Goal: Transaction & Acquisition: Book appointment/travel/reservation

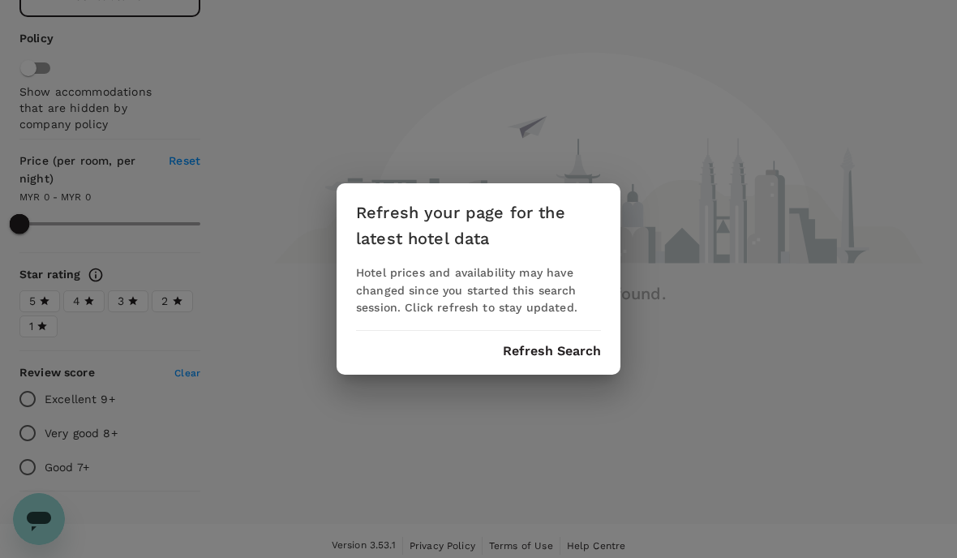
click at [582, 354] on button "Refresh Search" at bounding box center [552, 351] width 98 height 15
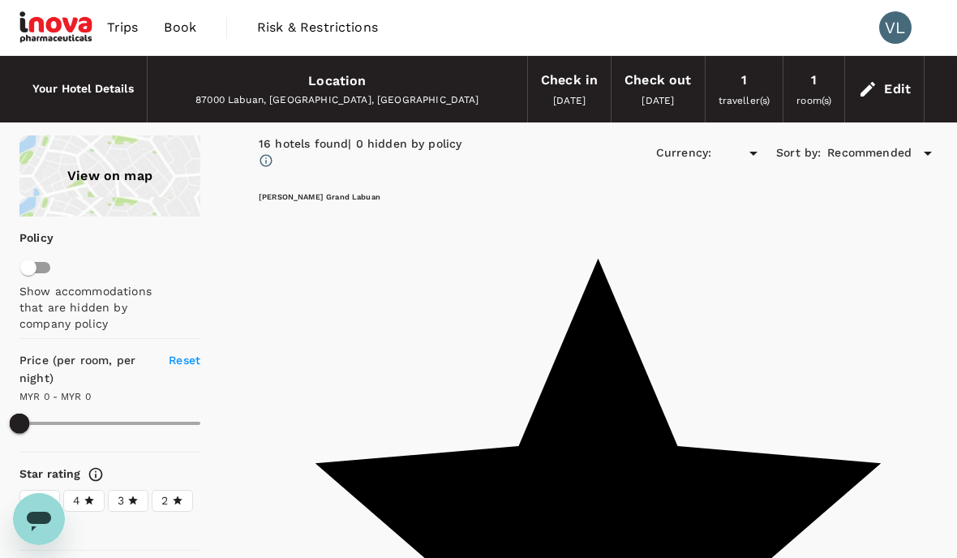
type input "1035.08"
type input "MYR"
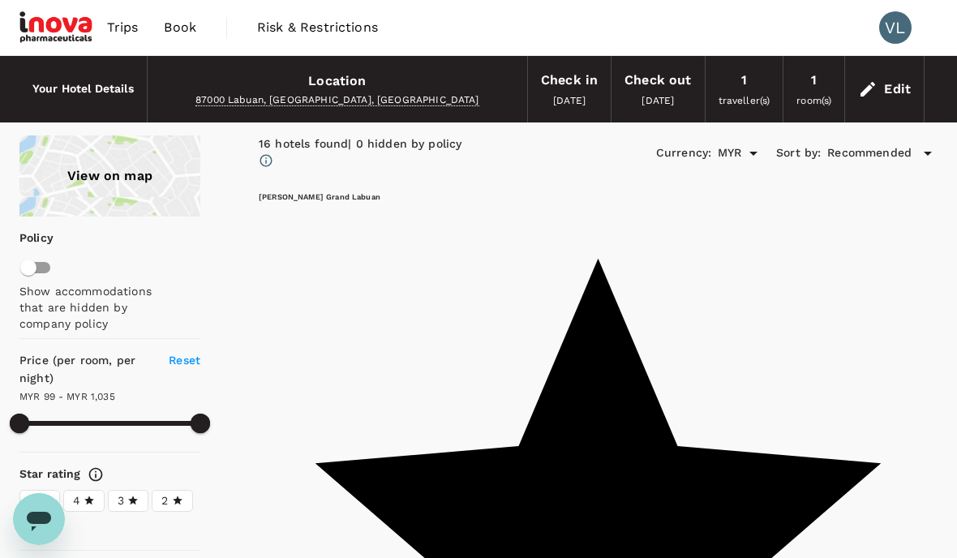
click at [118, 28] on span "Trips" at bounding box center [123, 27] width 32 height 19
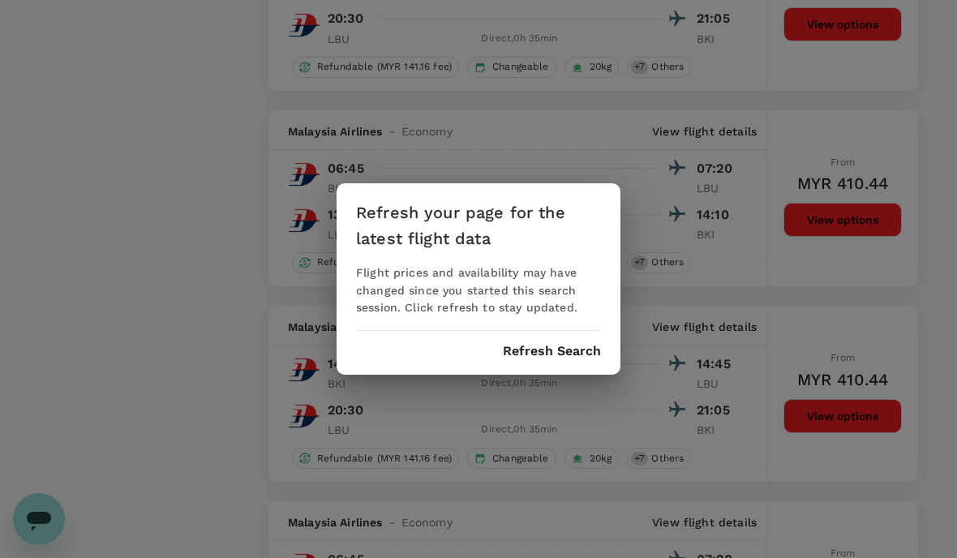
click at [578, 370] on div "Refresh your page for the latest flight data Flight prices and availability may…" at bounding box center [478, 279] width 284 height 192
click at [579, 347] on button "Refresh Search" at bounding box center [552, 351] width 98 height 15
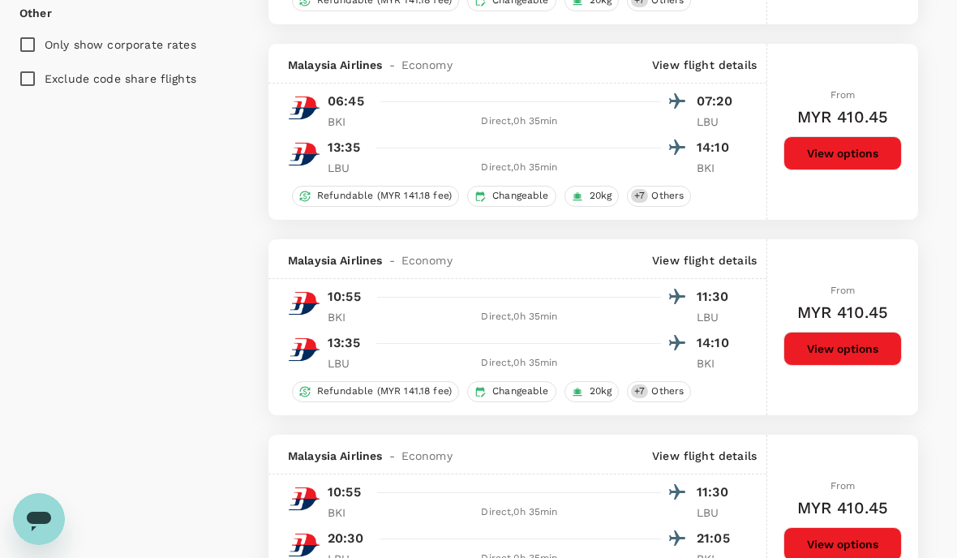
scroll to position [950, 0]
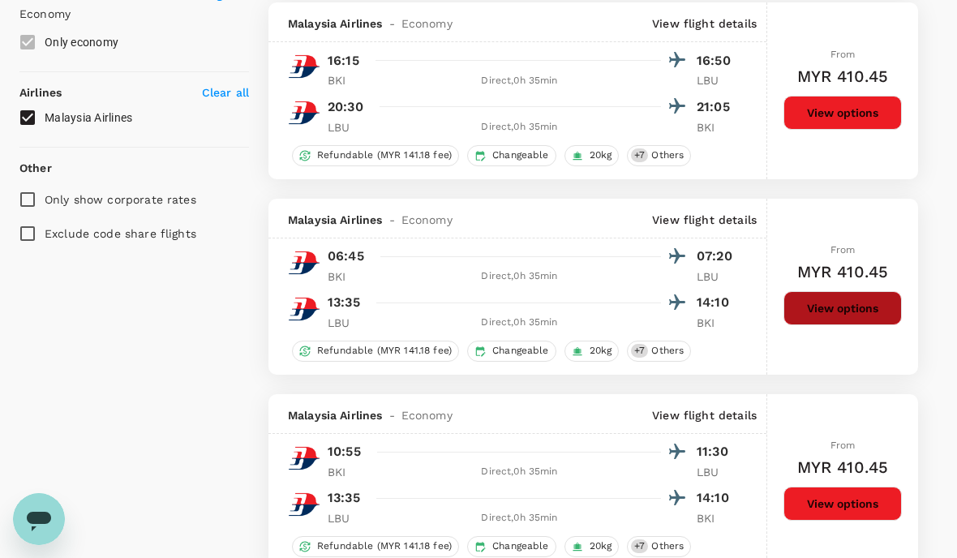
click at [825, 313] on button "View options" at bounding box center [842, 308] width 118 height 34
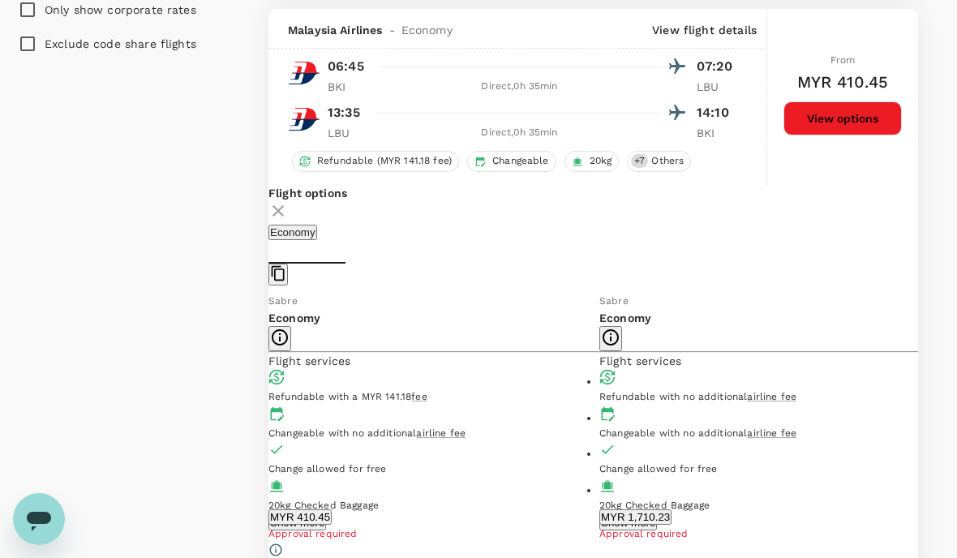
scroll to position [1141, 0]
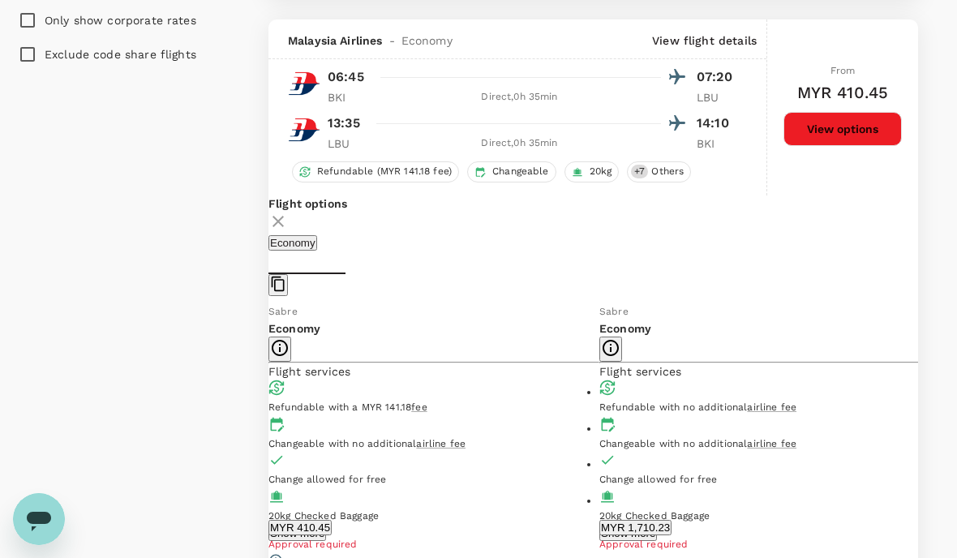
click at [332, 529] on button "MYR 410.45" at bounding box center [299, 527] width 63 height 15
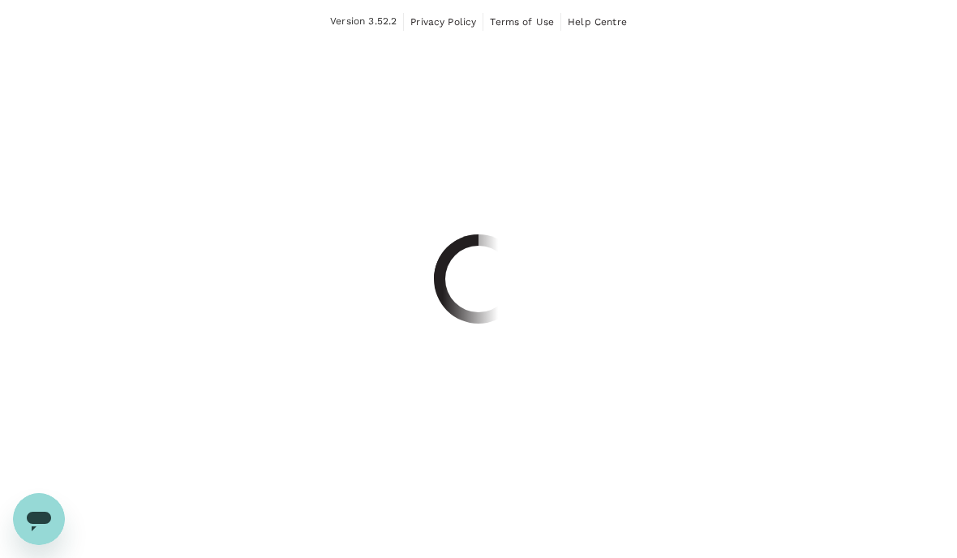
scroll to position [64, 0]
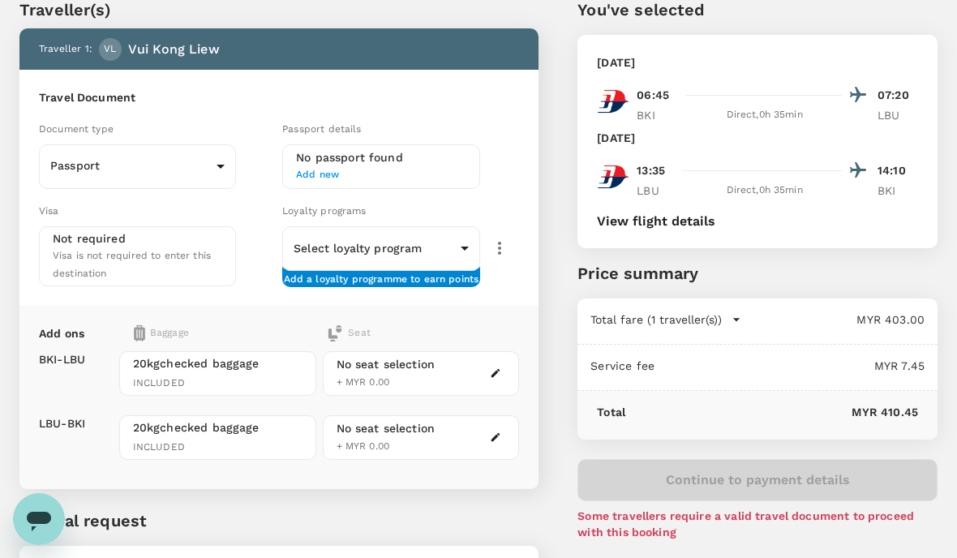
scroll to position [122, 0]
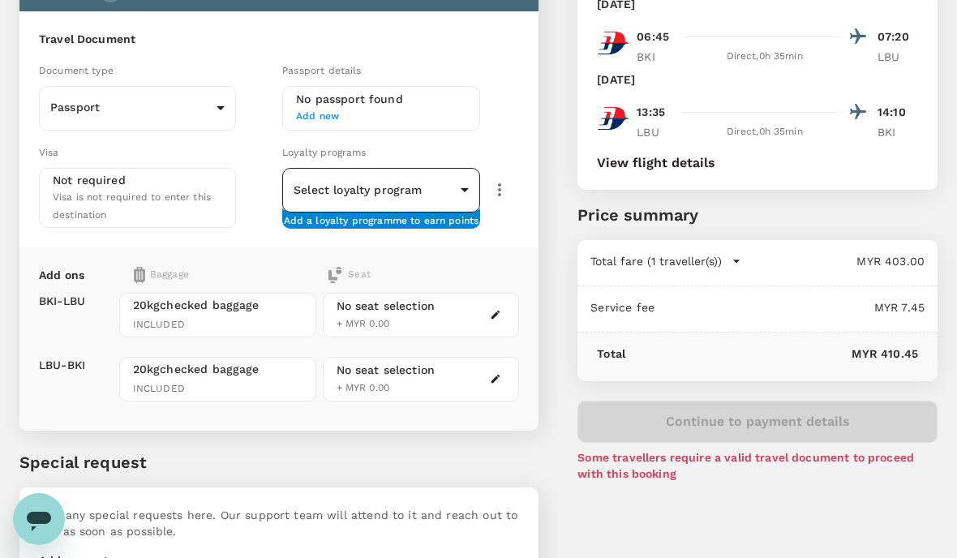
click at [465, 189] on body "Back to flight results Flight review Traveller(s) Traveller 1 : VL Vui Kong Lie…" at bounding box center [478, 266] width 957 height 777
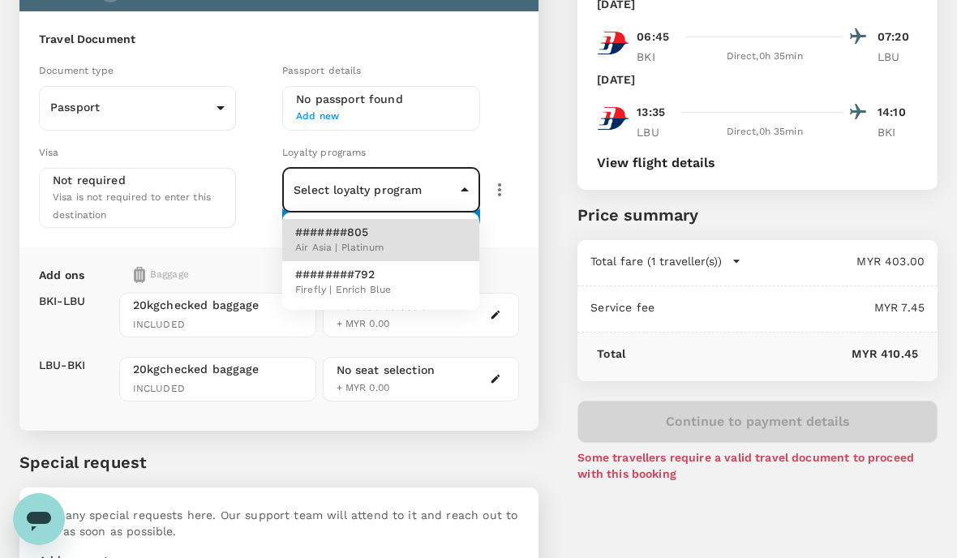
click at [353, 285] on span "Firefly | Enrich Blue" at bounding box center [343, 290] width 96 height 16
type input "3f4d6f3f-3cdd-4a48-9444-1e314ee54ca0"
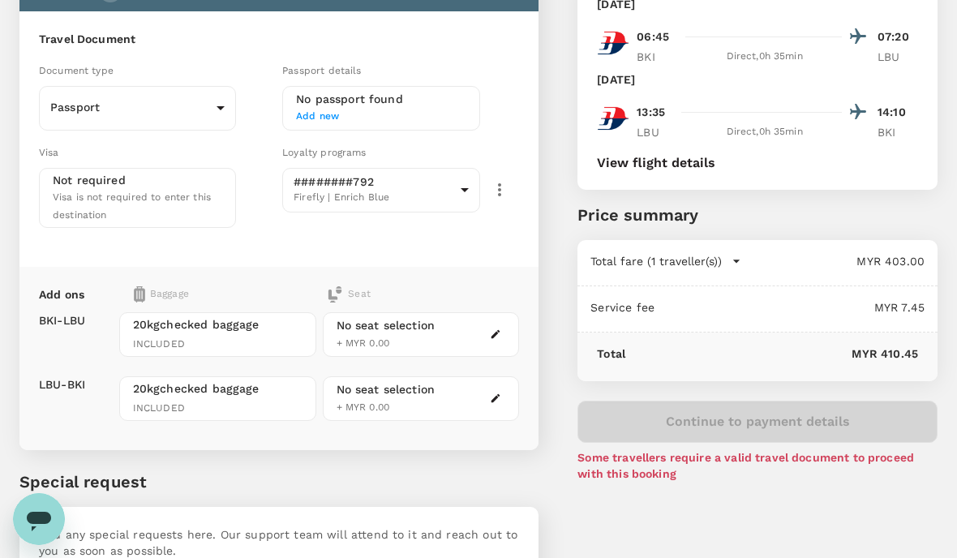
click at [349, 119] on span "Add new" at bounding box center [380, 117] width 169 height 16
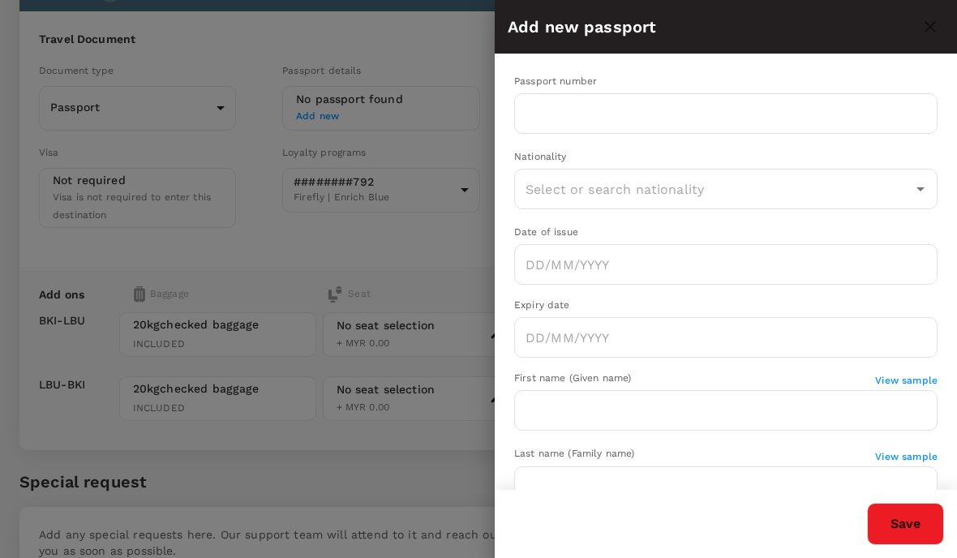
click at [349, 119] on div at bounding box center [478, 279] width 957 height 558
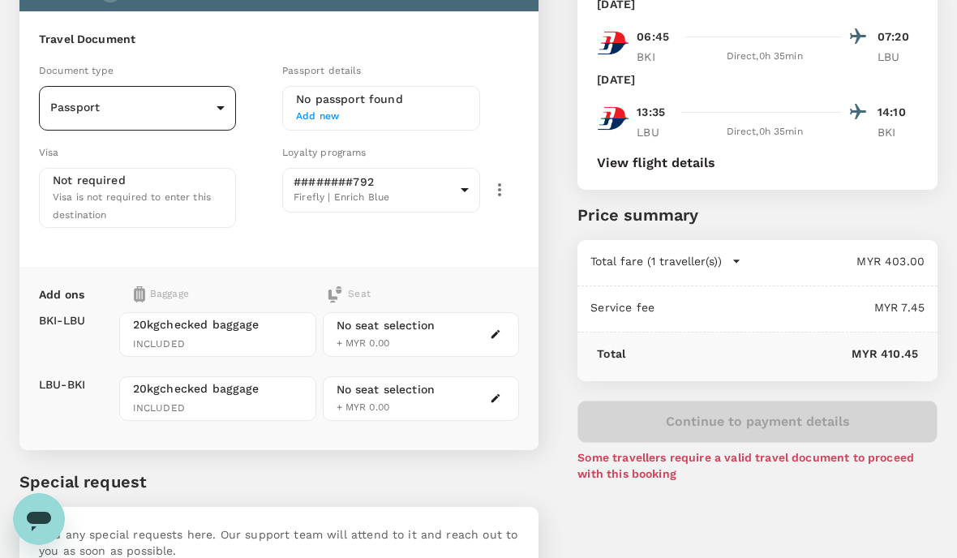
click at [220, 112] on body "Back to flight results Flight review Traveller(s) Traveller 1 : VL Vui Kong Lie…" at bounding box center [478, 276] width 957 height 796
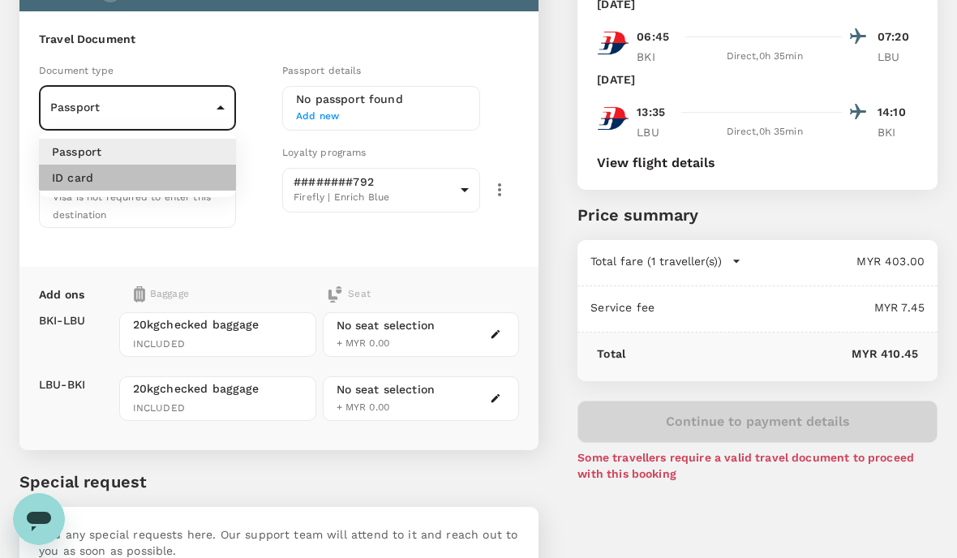
click at [135, 172] on li "ID card" at bounding box center [137, 178] width 197 height 26
type input "Id card"
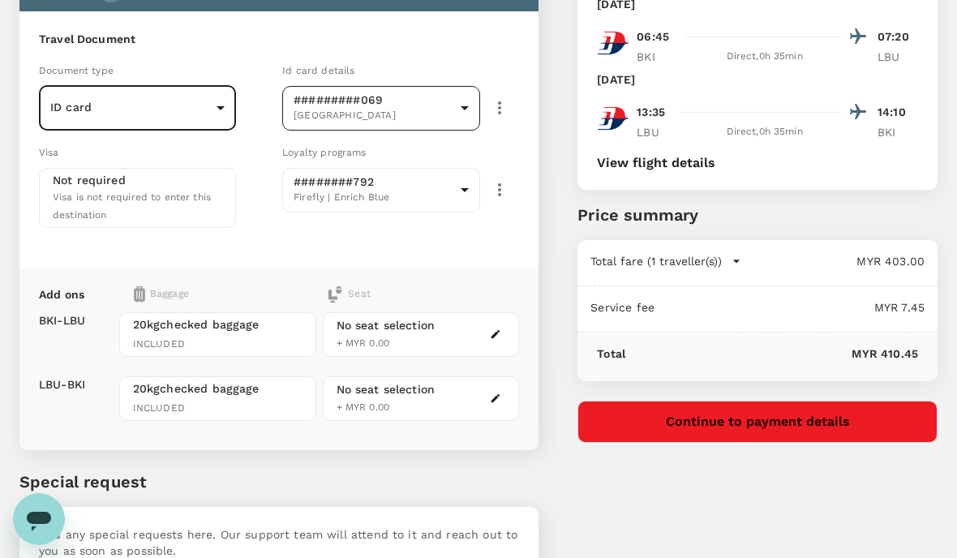
click at [465, 107] on body "Back to flight results Flight review Traveller(s) Traveller 1 : VL Vui Kong Lie…" at bounding box center [478, 276] width 957 height 796
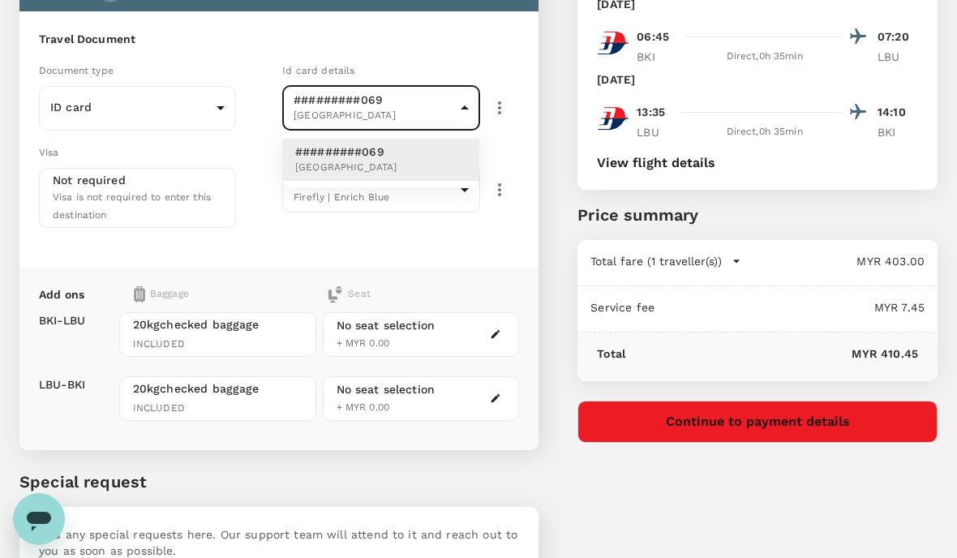
click at [465, 107] on div at bounding box center [478, 279] width 957 height 558
click at [465, 107] on body "Back to flight results Flight review Traveller(s) Traveller 1 : VL Vui Kong Lie…" at bounding box center [478, 276] width 957 height 796
click at [465, 107] on div at bounding box center [478, 279] width 957 height 558
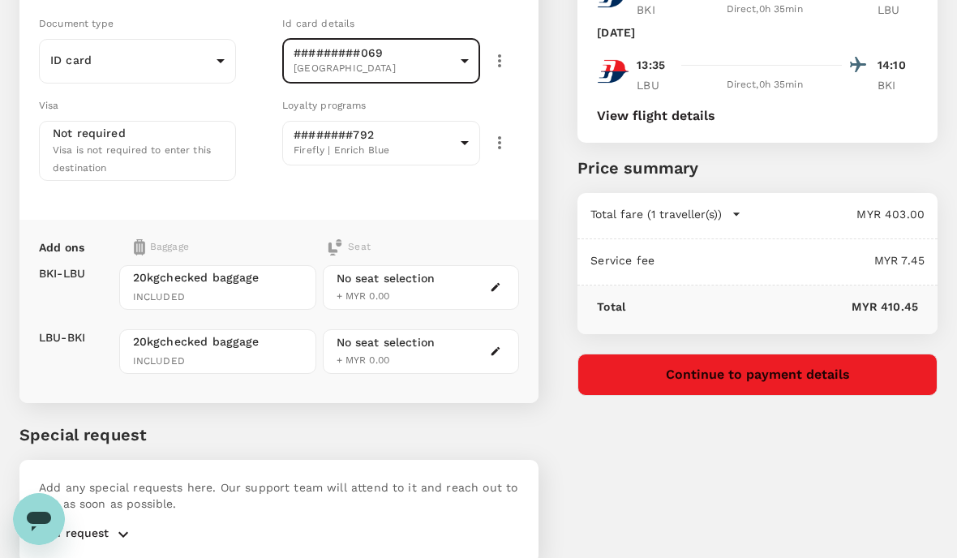
scroll to position [165, 0]
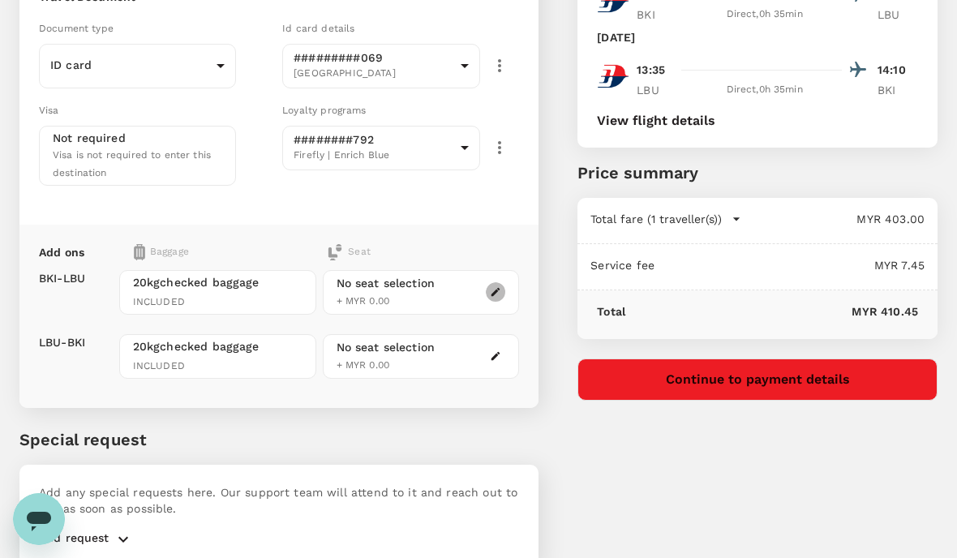
click at [495, 290] on icon "button" at bounding box center [495, 291] width 11 height 11
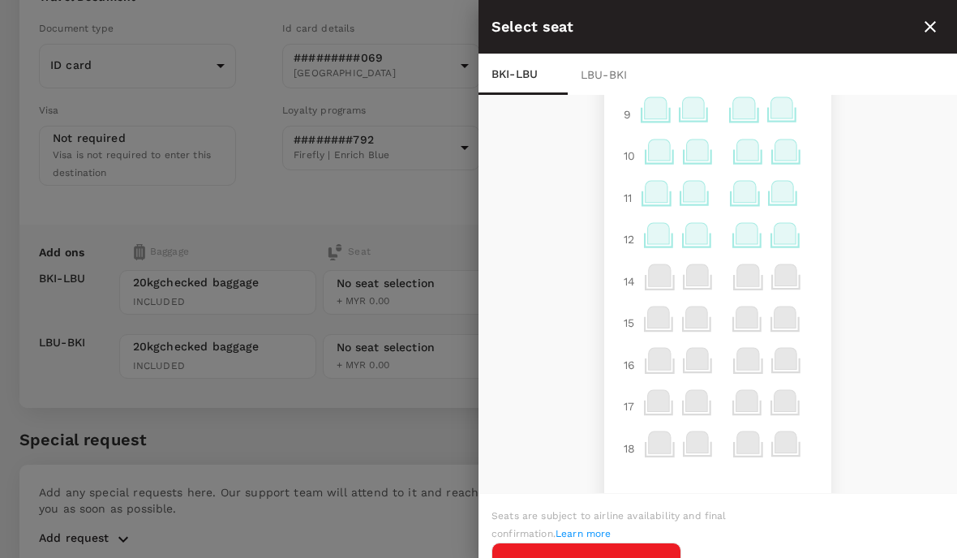
scroll to position [408, 0]
click at [749, 238] on icon at bounding box center [747, 234] width 22 height 21
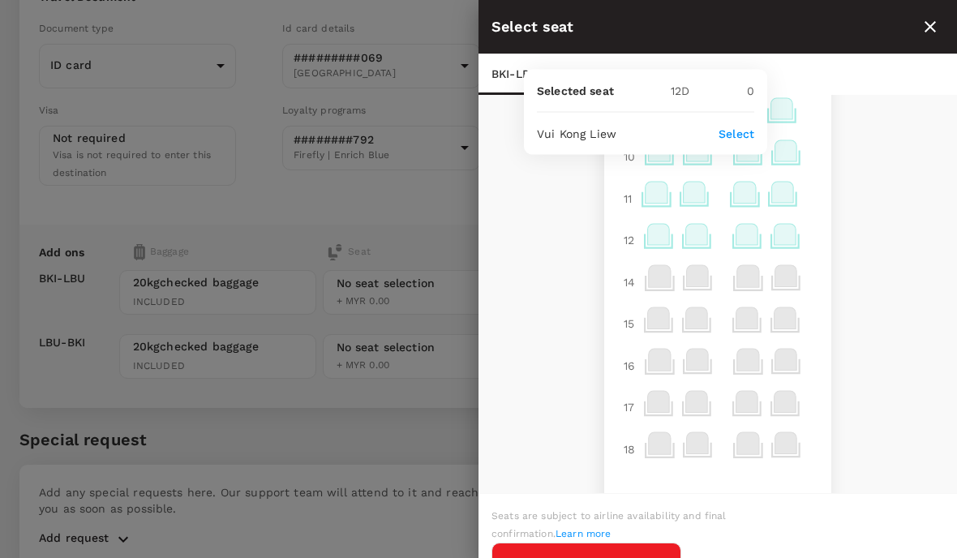
click at [749, 238] on icon at bounding box center [747, 234] width 22 height 21
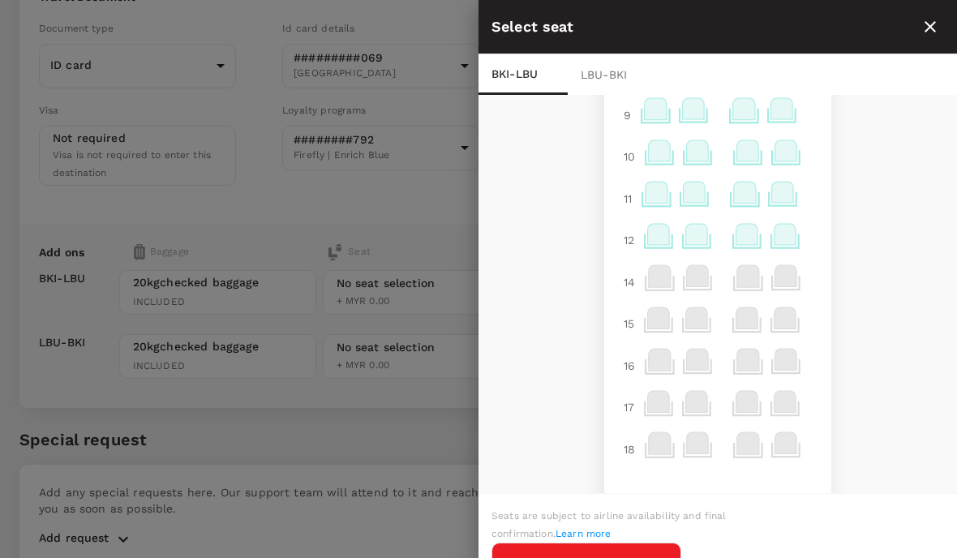
click at [745, 279] on icon at bounding box center [748, 276] width 22 height 22
click at [745, 244] on icon at bounding box center [747, 234] width 22 height 21
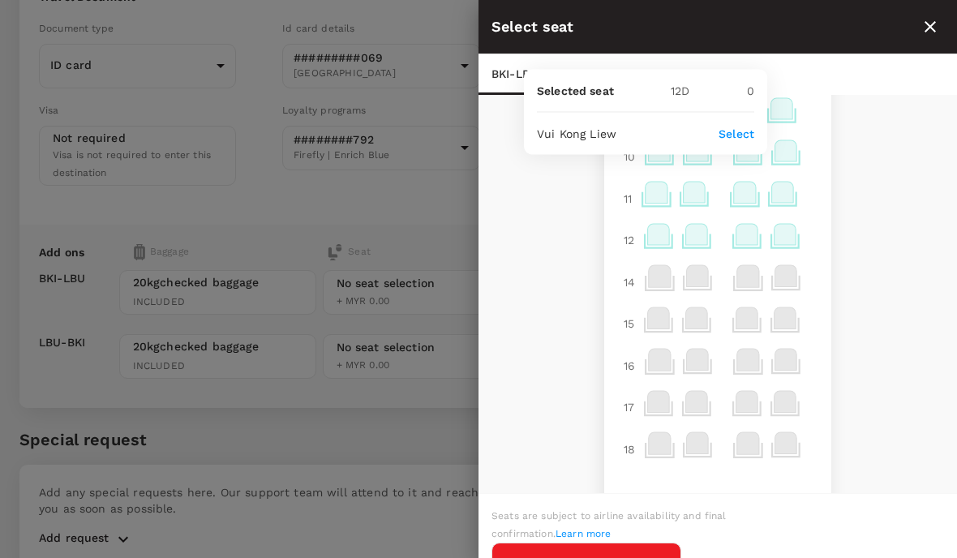
click at [744, 243] on icon at bounding box center [747, 234] width 22 height 21
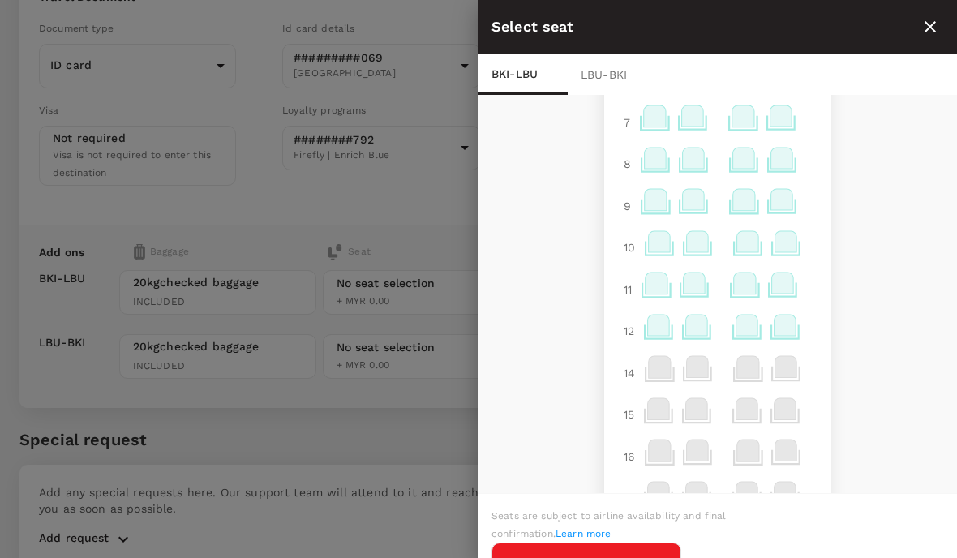
scroll to position [248, 0]
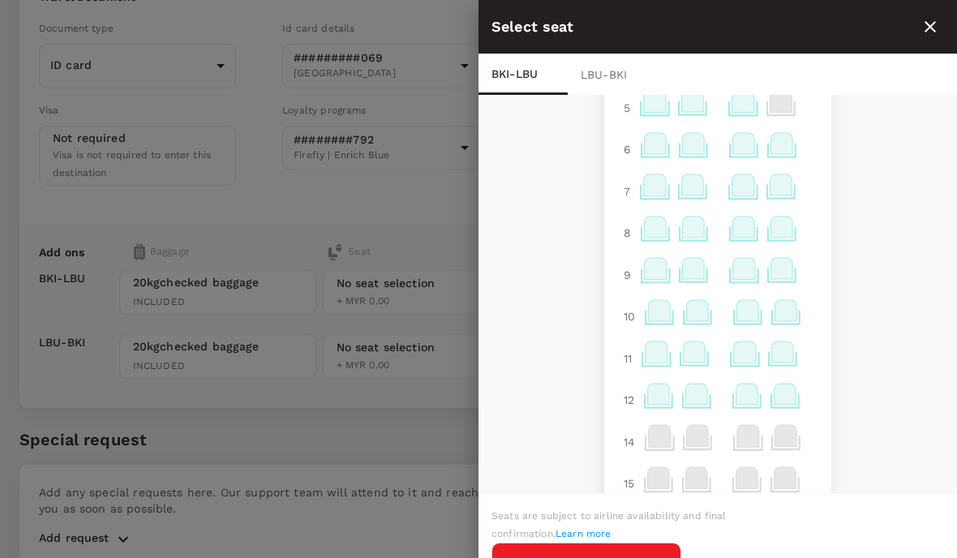
click at [699, 399] on icon at bounding box center [696, 393] width 22 height 21
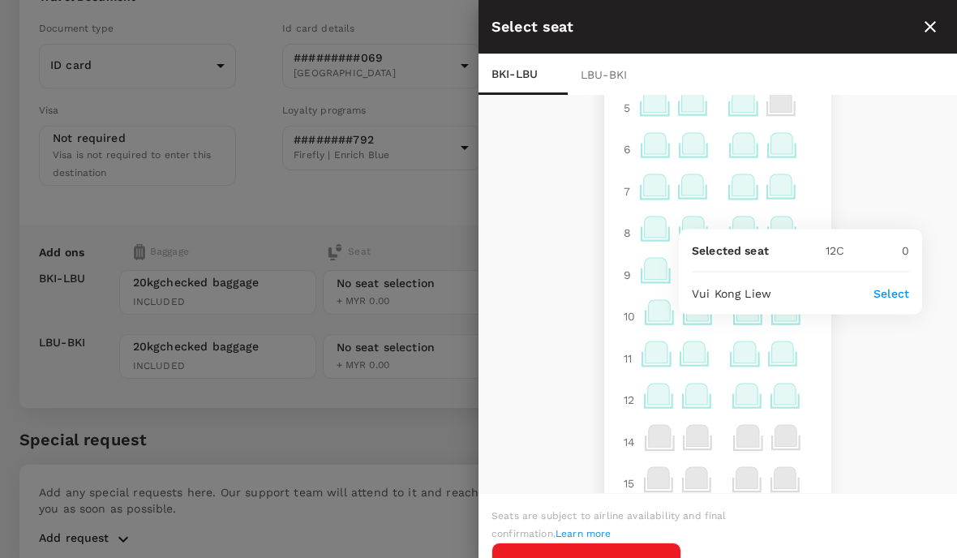
click at [707, 439] on icon at bounding box center [697, 436] width 22 height 22
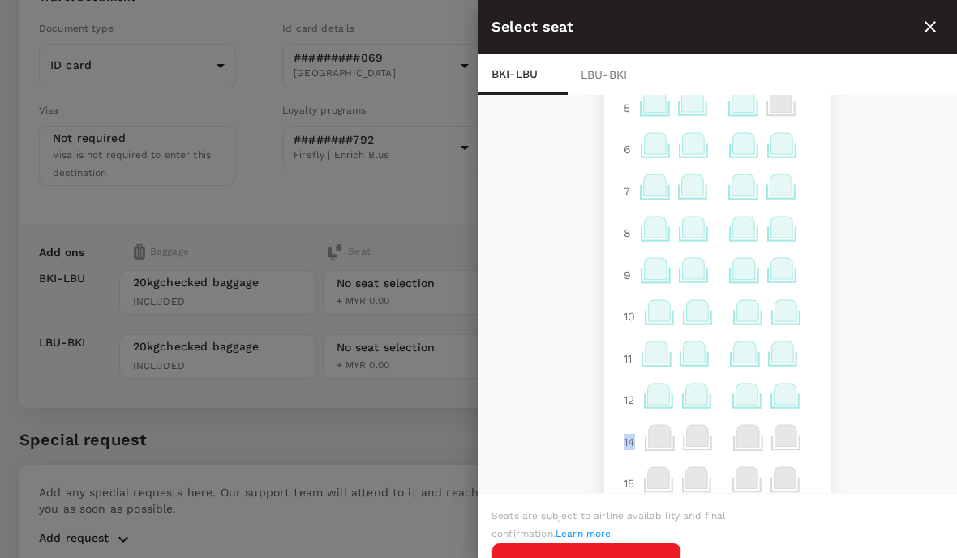
click at [706, 439] on icon at bounding box center [697, 436] width 22 height 22
drag, startPoint x: 706, startPoint y: 439, endPoint x: 720, endPoint y: 429, distance: 16.9
click at [706, 438] on icon at bounding box center [697, 436] width 22 height 22
click at [869, 391] on div "Exit Exit 1 2 3 4 5 6 7 8 9 10 11 12 14 15 16 17 18 18 18" at bounding box center [717, 295] width 478 height 400
click at [738, 395] on icon at bounding box center [747, 393] width 22 height 21
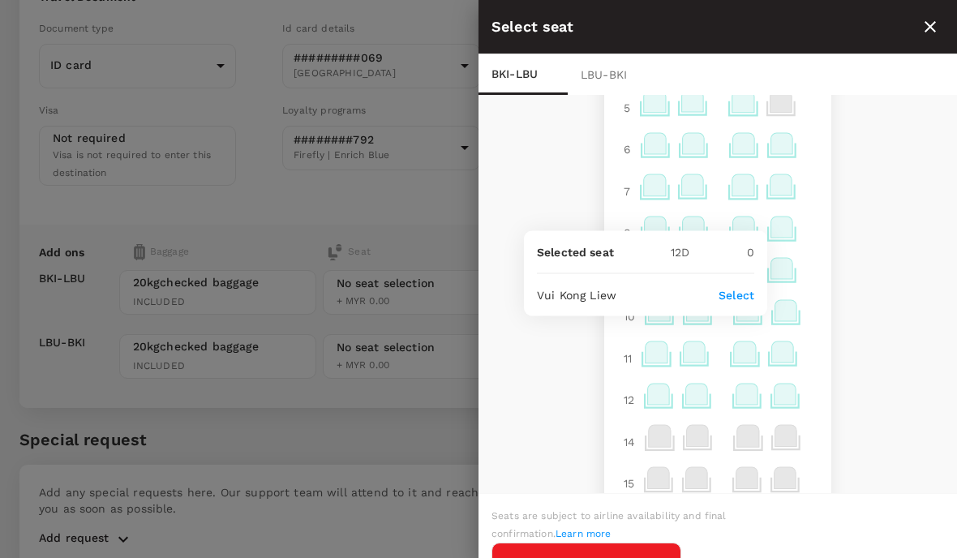
scroll to position [289, 0]
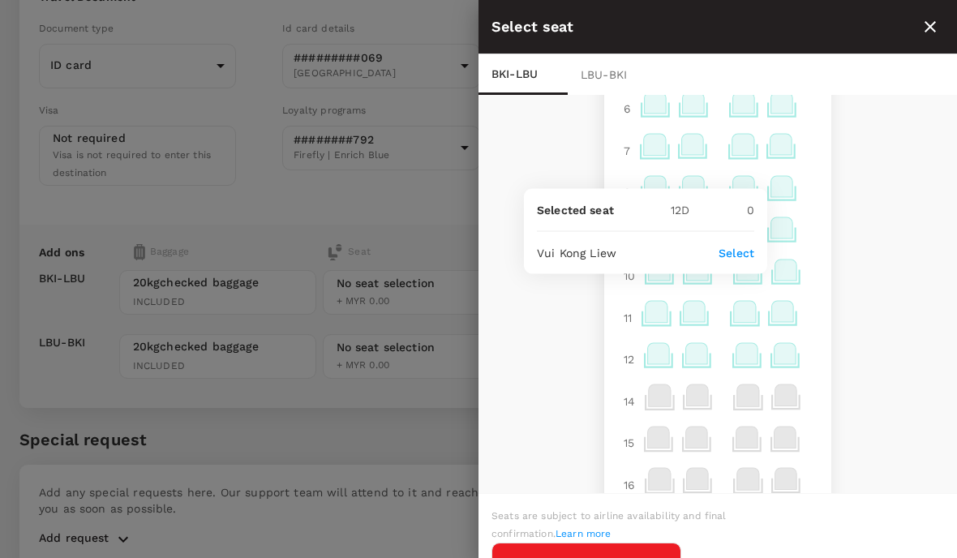
click at [738, 260] on p "Select" at bounding box center [736, 252] width 36 height 16
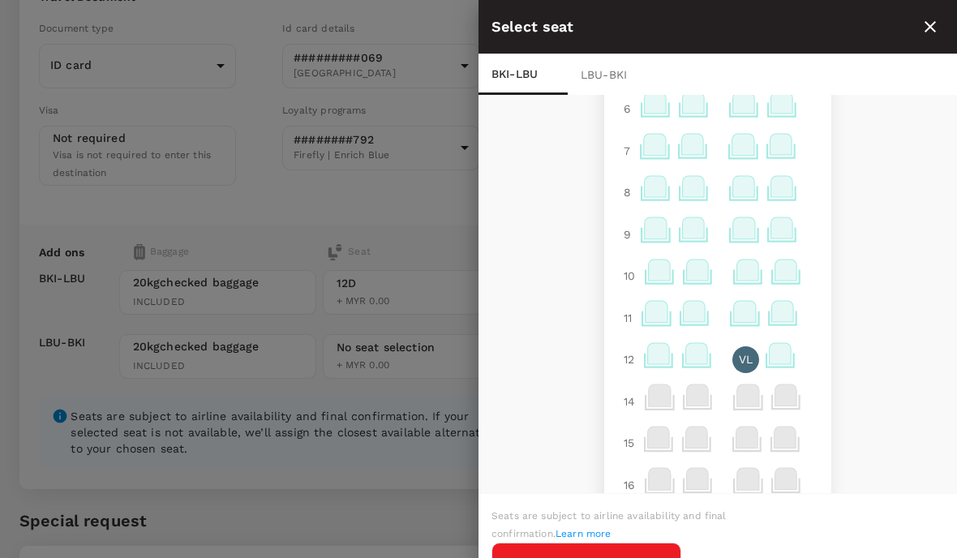
click at [887, 331] on div "Exit Exit 1 2 3 4 5 6 7 8 9 10 11 12 VL 14 15 16 17 18 18 18" at bounding box center [717, 295] width 478 height 400
click at [681, 557] on button "Continue to LBU - BKI" at bounding box center [586, 563] width 190 height 42
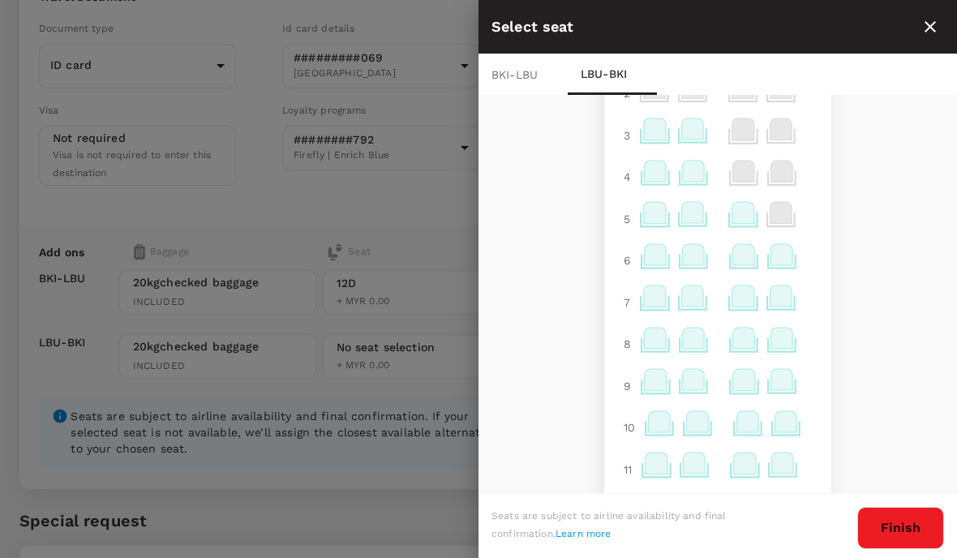
scroll to position [326, 0]
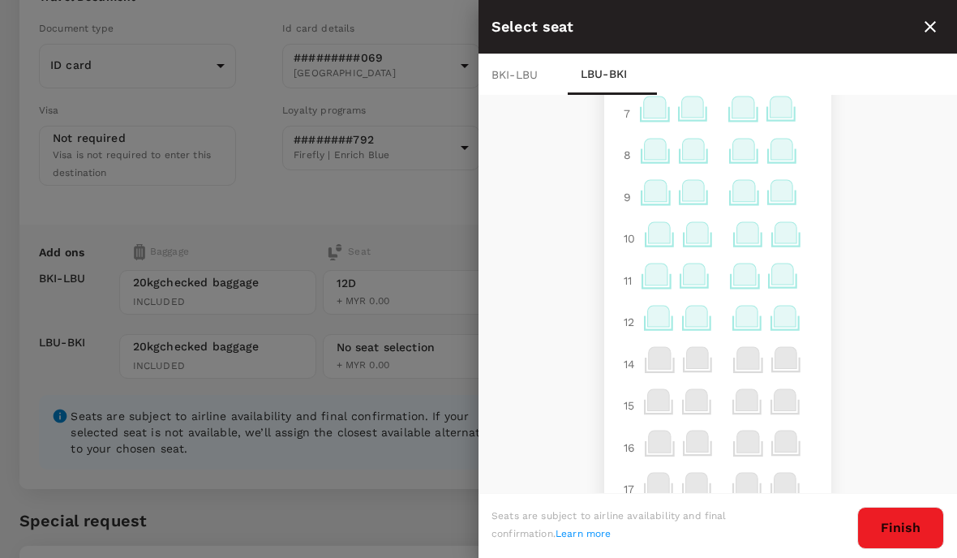
click at [743, 324] on icon at bounding box center [747, 316] width 22 height 21
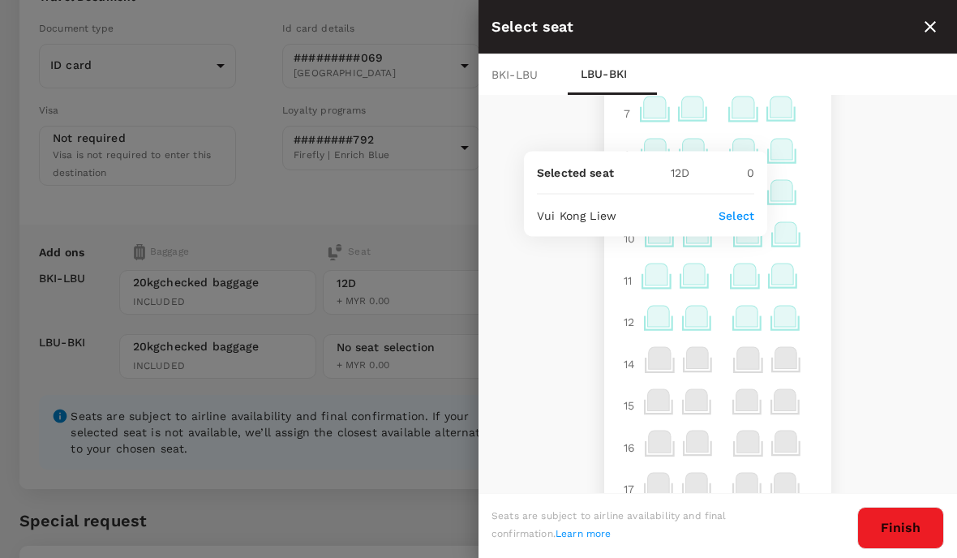
click at [897, 549] on button "Finish" at bounding box center [900, 528] width 87 height 42
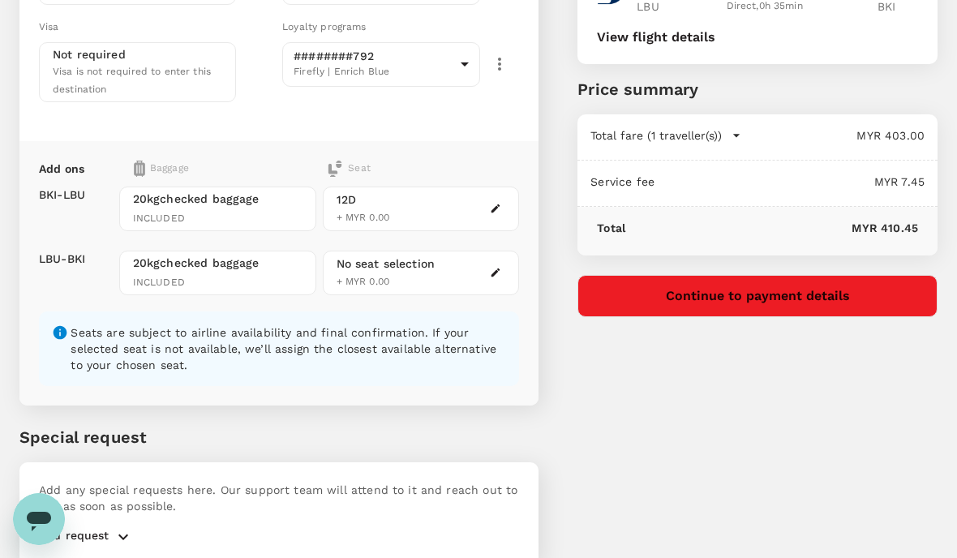
scroll to position [246, 0]
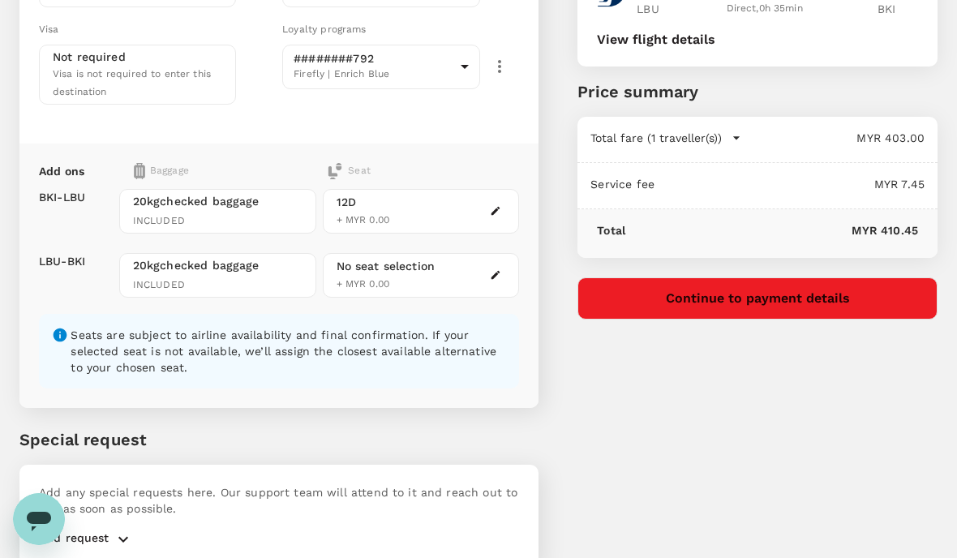
click at [743, 301] on button "Continue to payment details" at bounding box center [757, 298] width 360 height 42
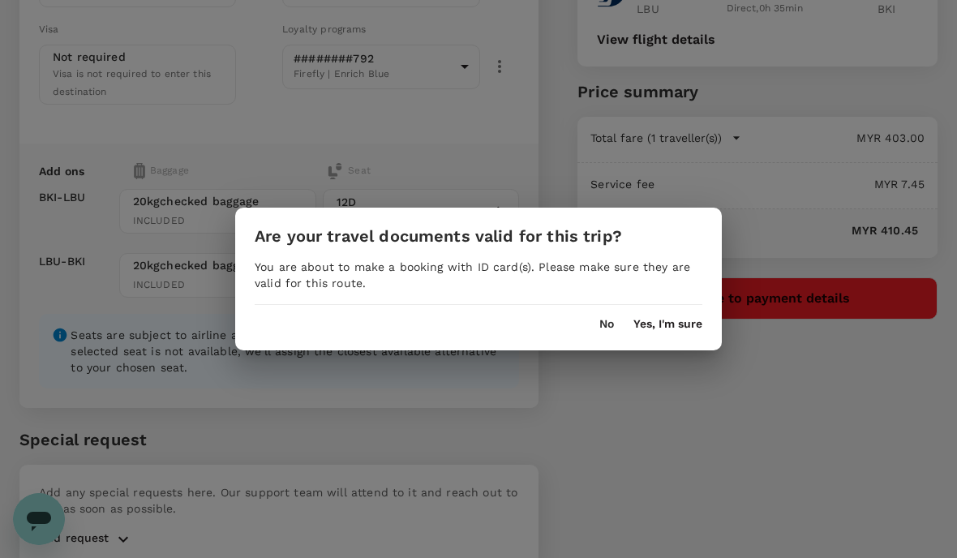
click at [670, 331] on button "Yes, I'm sure" at bounding box center [667, 324] width 69 height 13
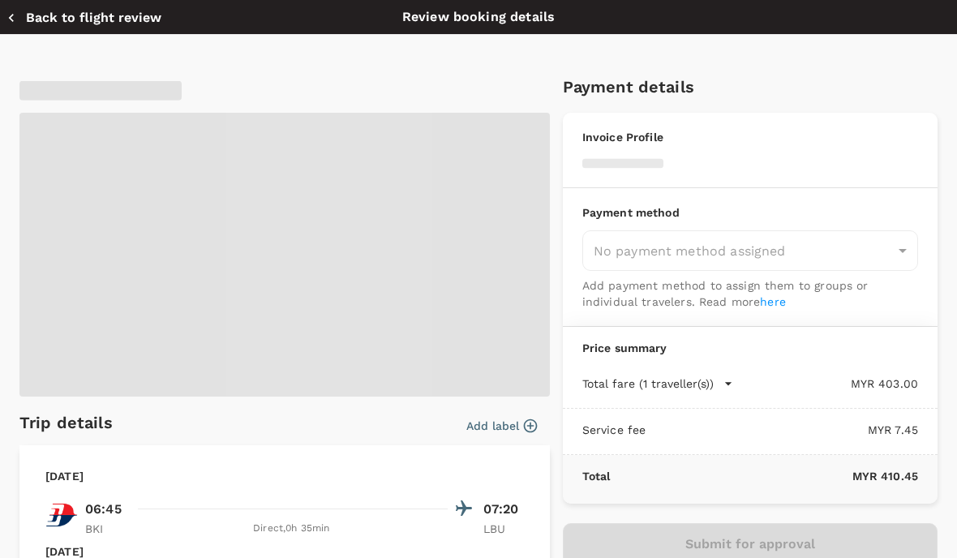
type input "9f81c115-fe8a-42fb-a670-dcaadfbe8414"
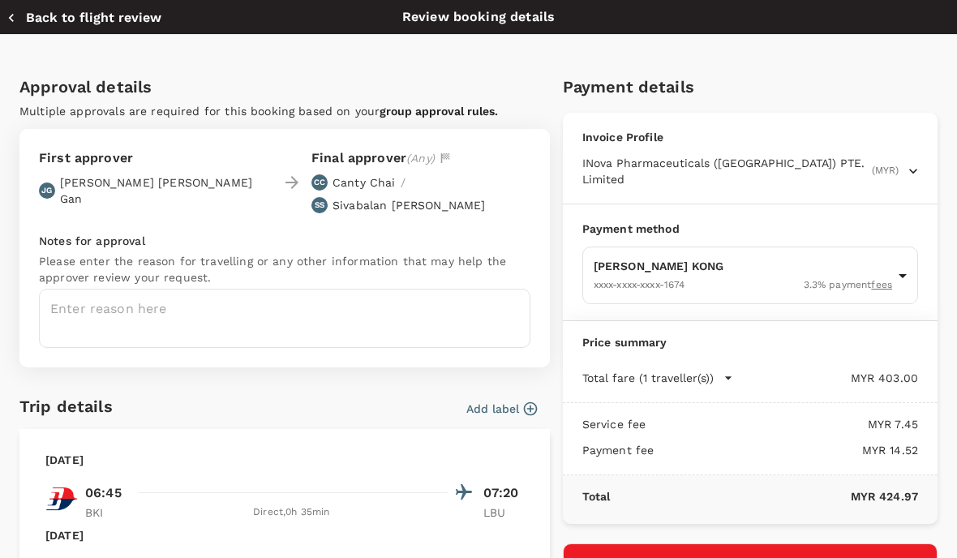
click at [773, 547] on button "Submit for approval" at bounding box center [750, 564] width 375 height 42
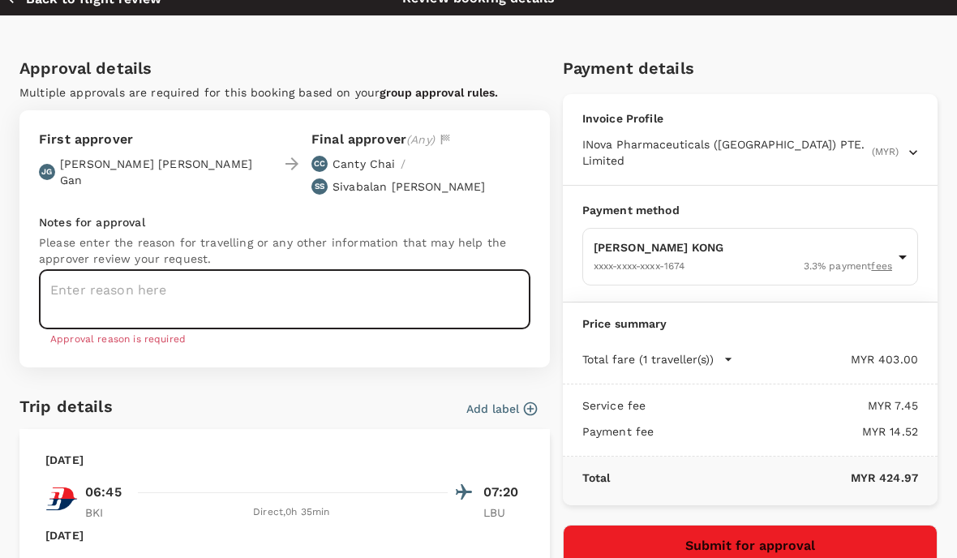
scroll to position [87, 0]
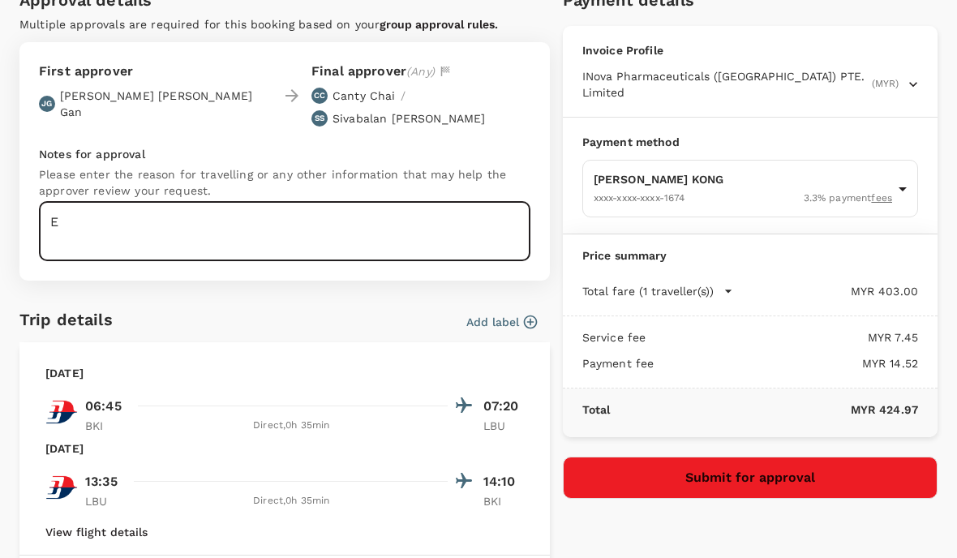
type textarea "E"
type textarea "I"
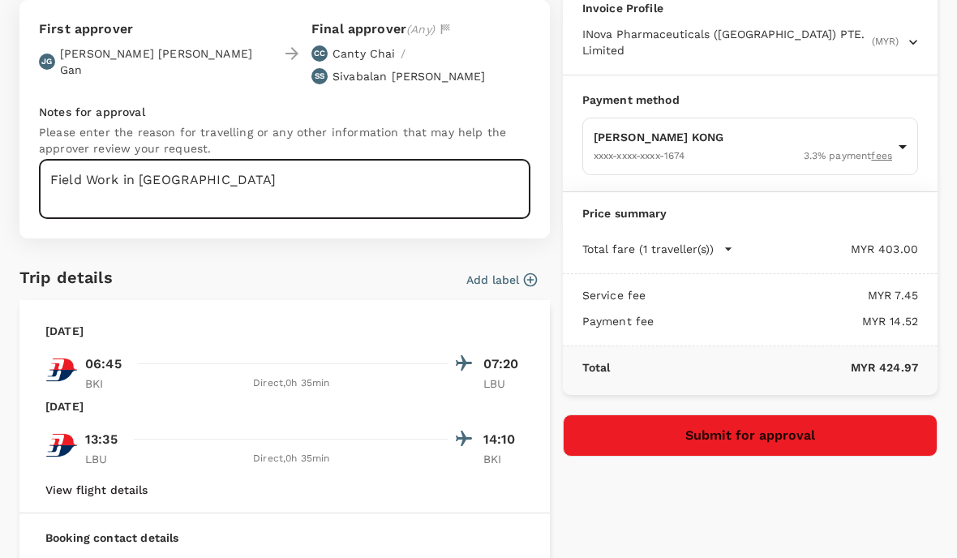
scroll to position [100, 0]
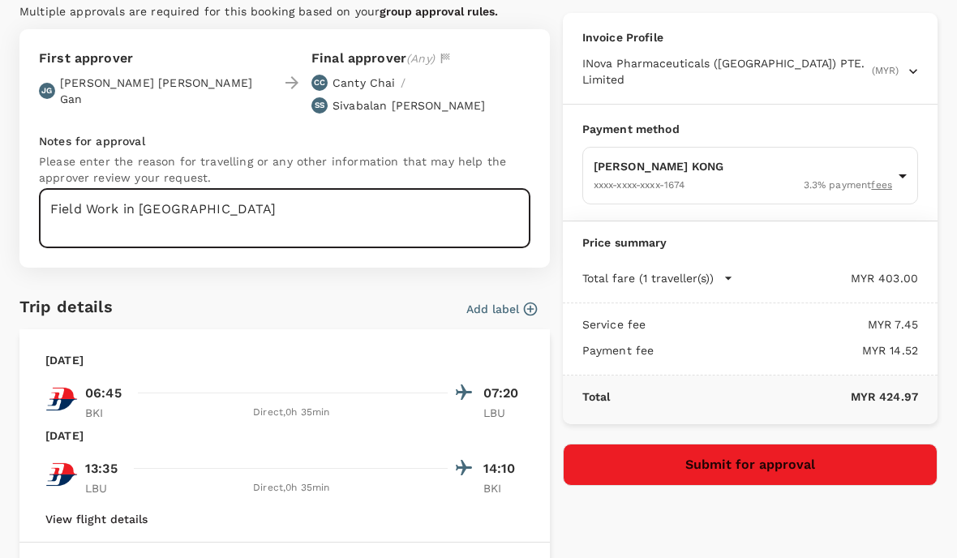
type textarea "Field Work in Labuan"
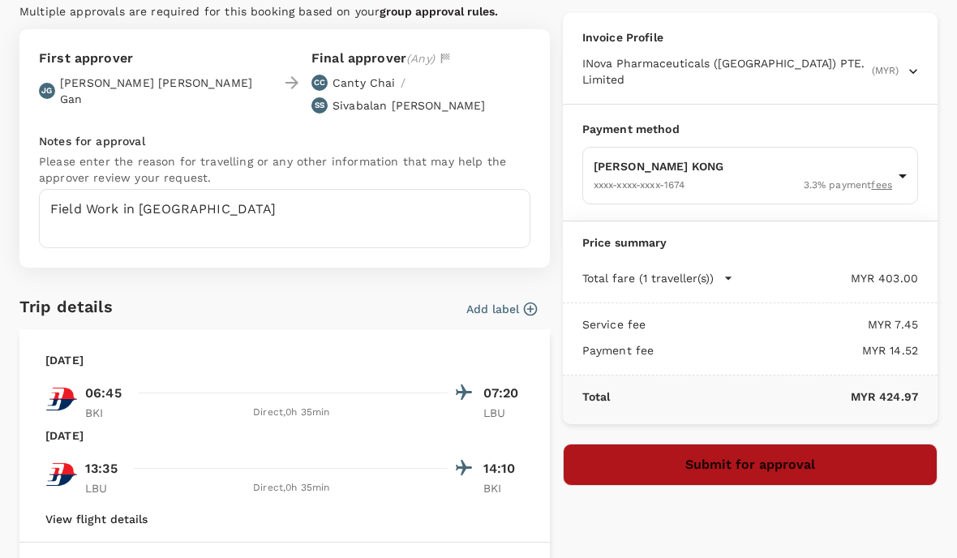
click at [708, 454] on button "Submit for approval" at bounding box center [750, 464] width 375 height 42
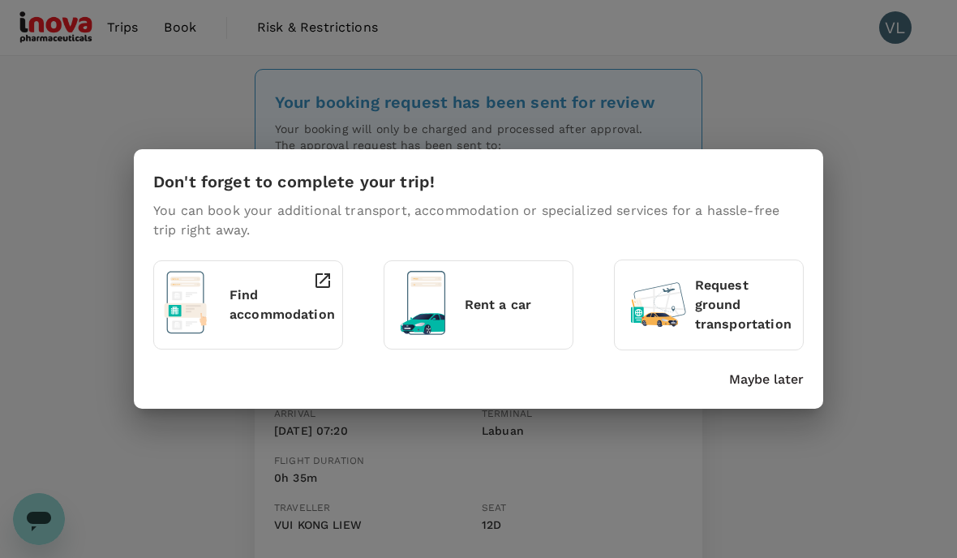
click at [272, 310] on p "Find accommodation" at bounding box center [281, 304] width 105 height 39
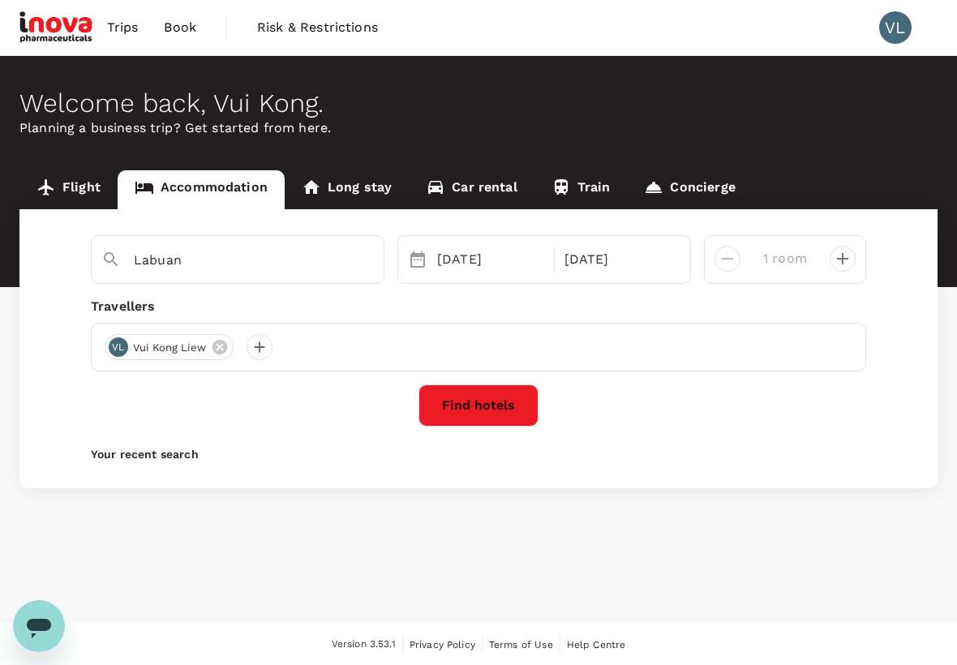
click at [478, 400] on button "Find hotels" at bounding box center [478, 405] width 120 height 42
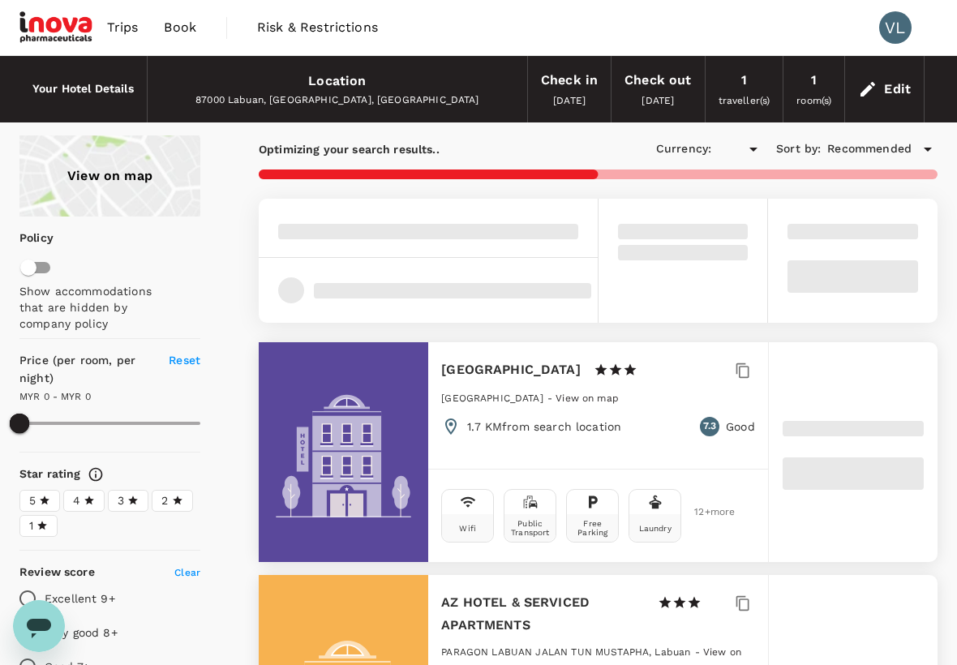
type input "1035.08"
type input "MYR"
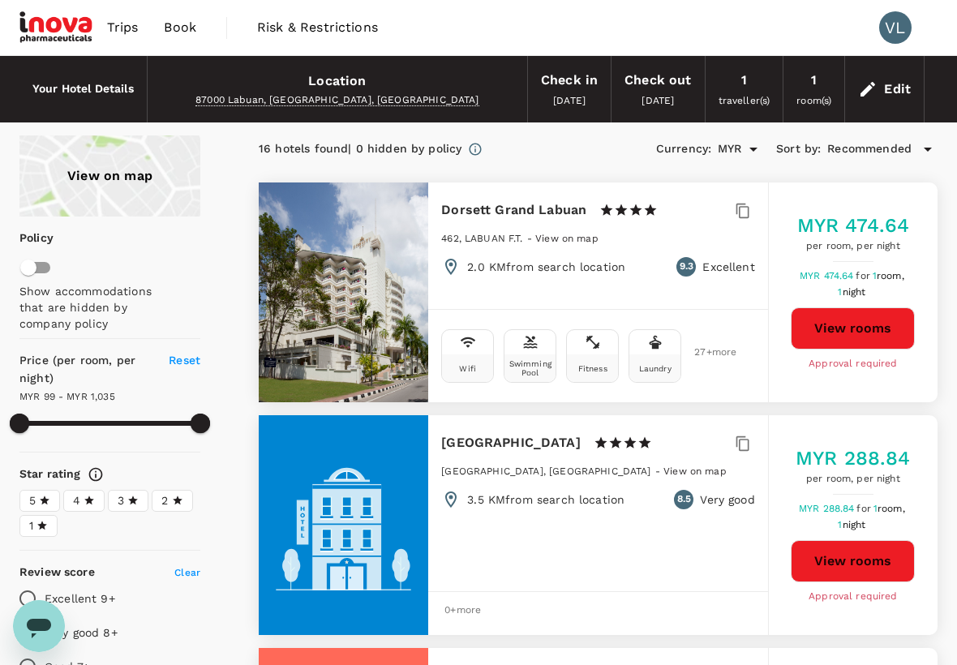
type input "1035.08"
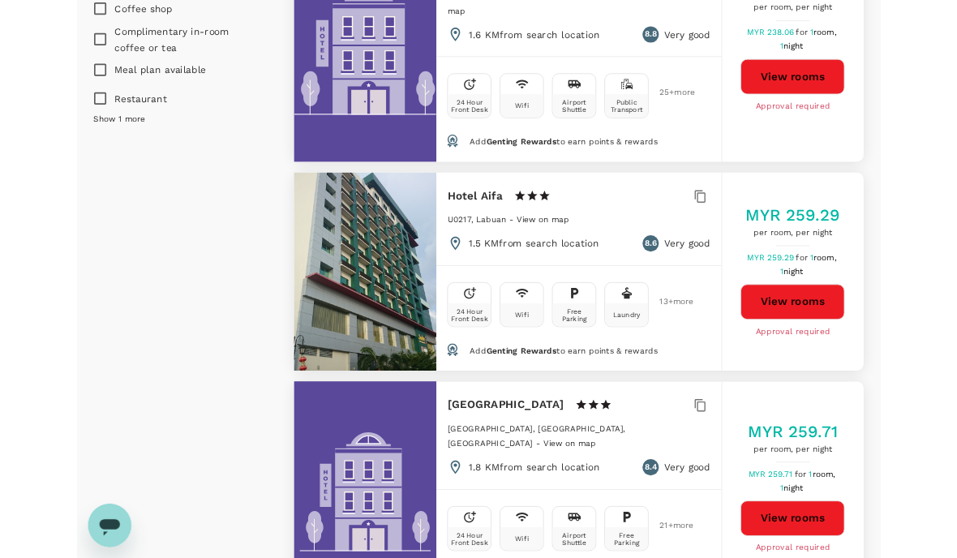
scroll to position [1187, 0]
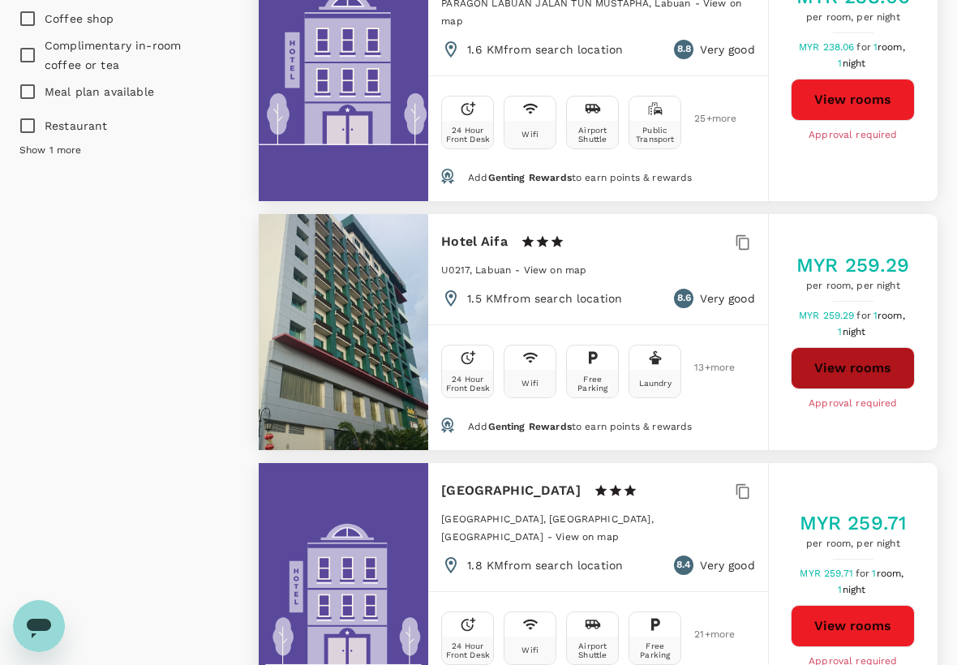
click at [829, 353] on button "View rooms" at bounding box center [852, 368] width 124 height 42
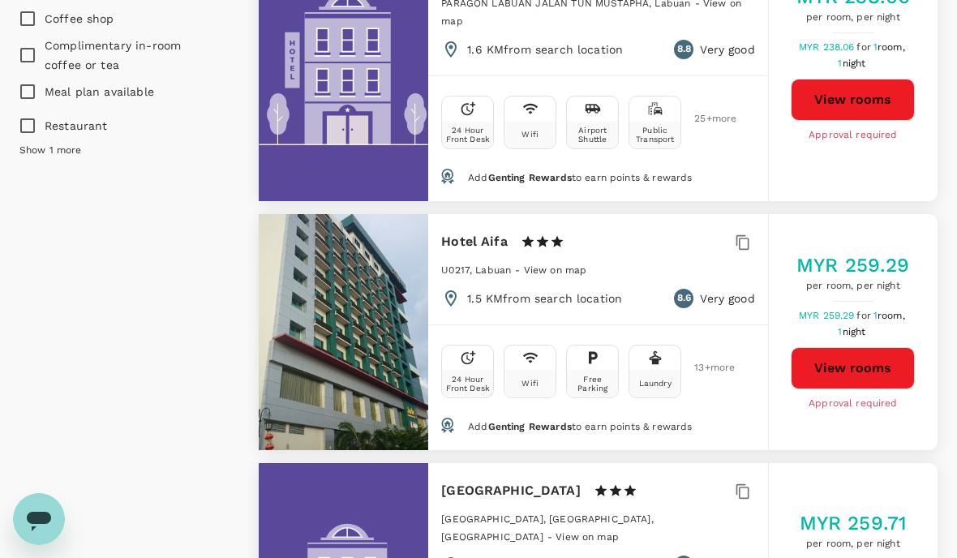
scroll to position [1252, 0]
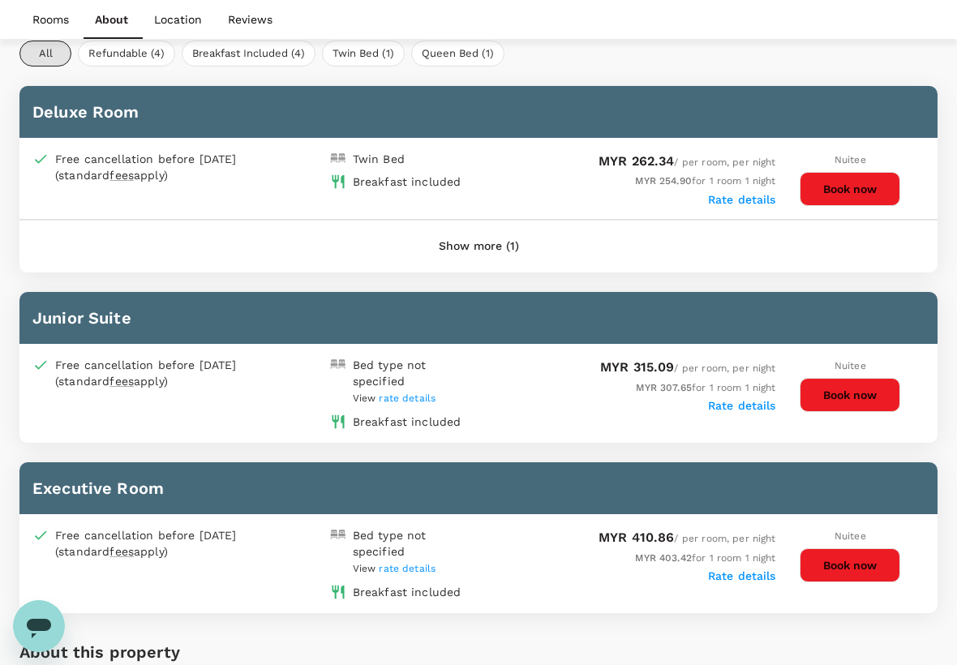
scroll to position [797, 0]
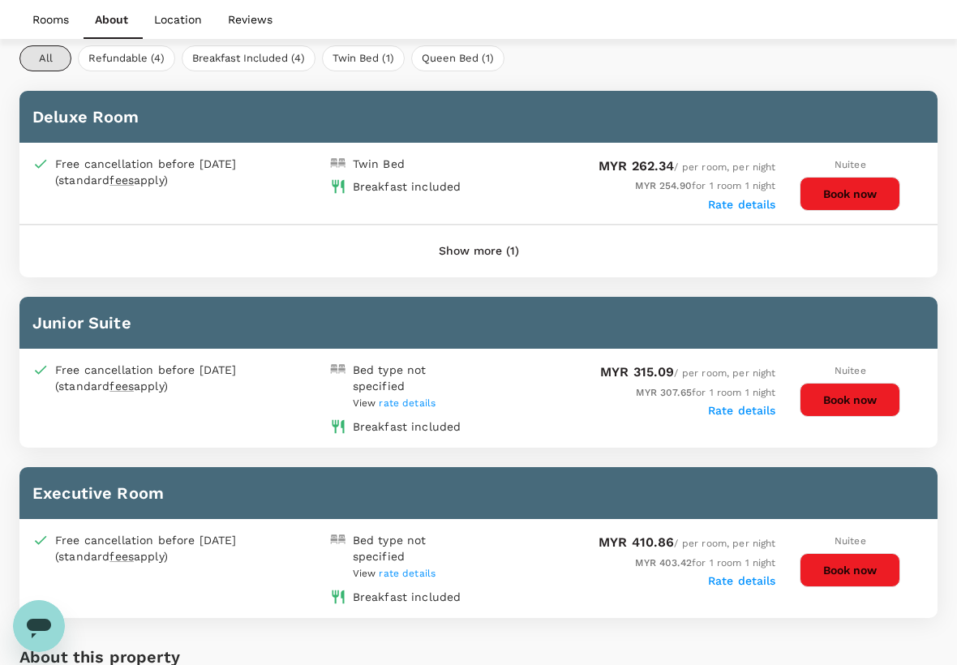
click at [464, 249] on button "Show more (1)" at bounding box center [479, 251] width 126 height 39
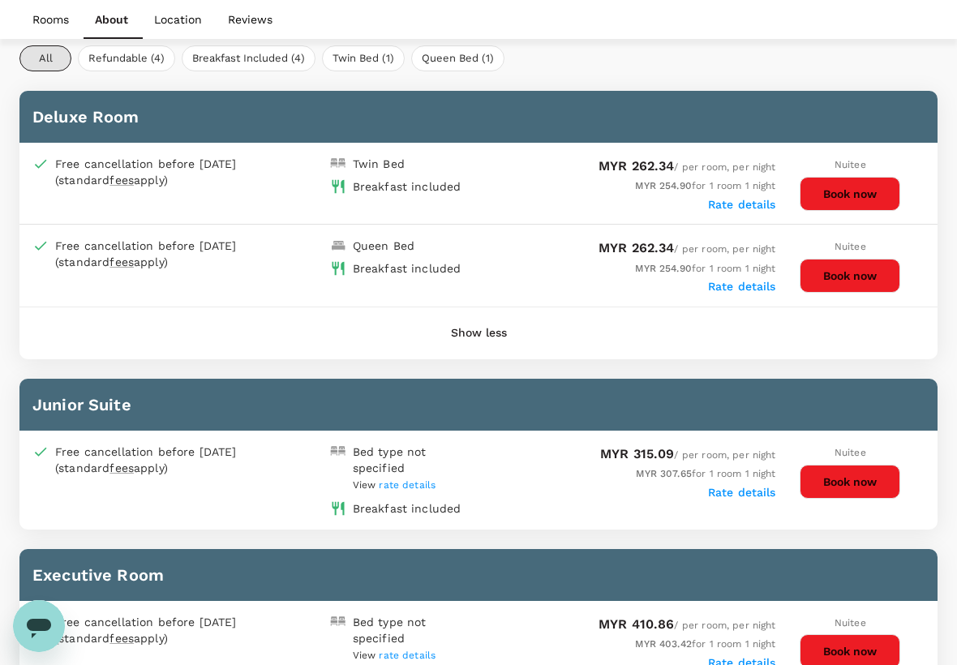
click at [379, 265] on div "Breakfast included" at bounding box center [407, 268] width 109 height 16
